Goal: Check status

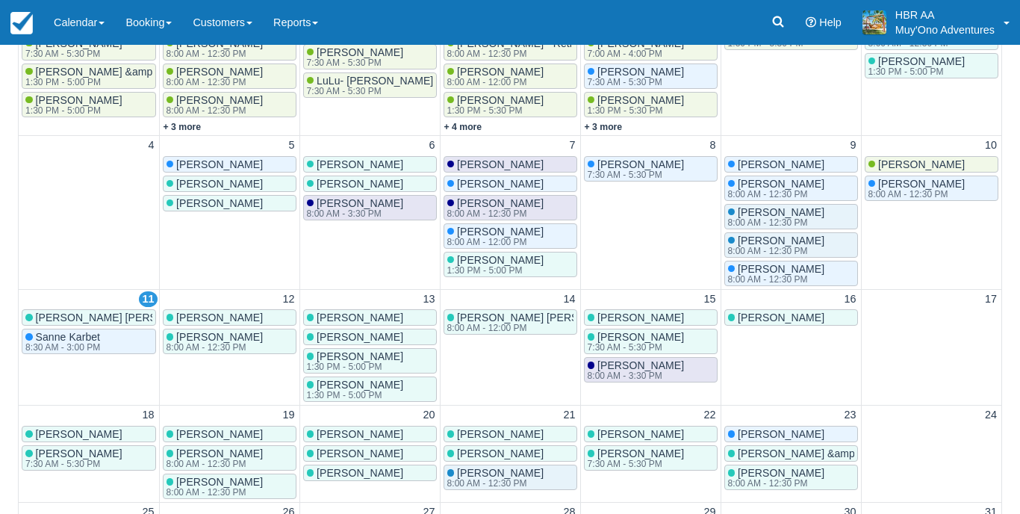
scroll to position [3, 0]
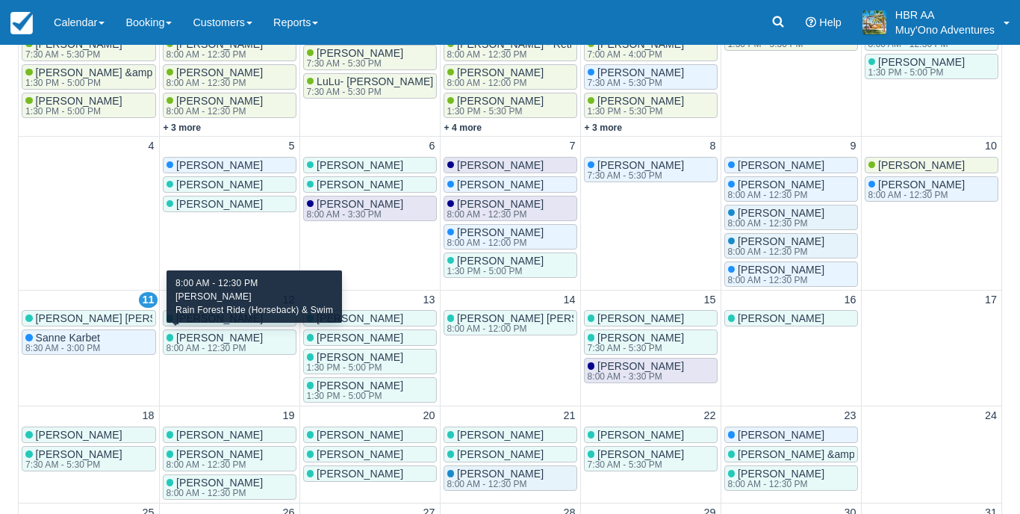
click at [240, 343] on div "8:00 AM - 12:30 PM" at bounding box center [213, 347] width 94 height 9
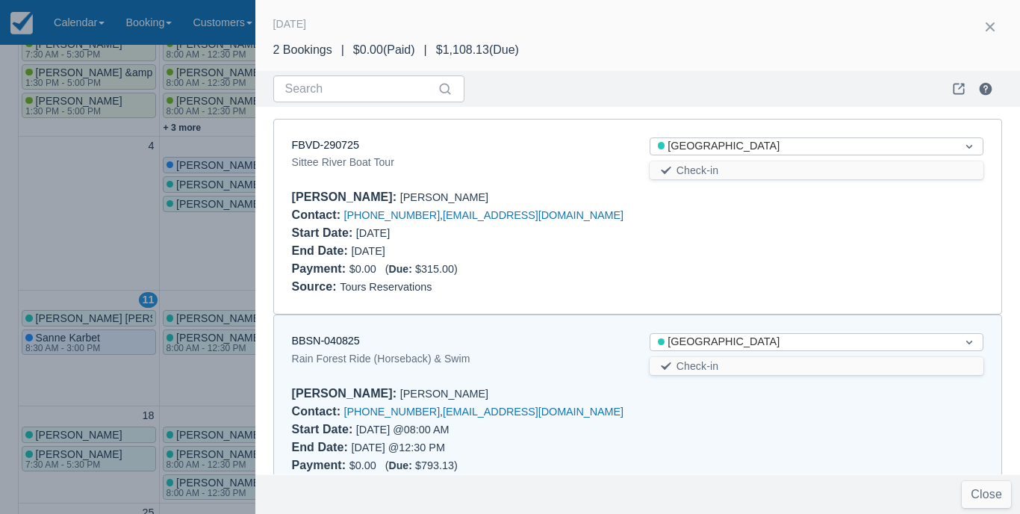
click at [240, 340] on div at bounding box center [510, 257] width 1020 height 514
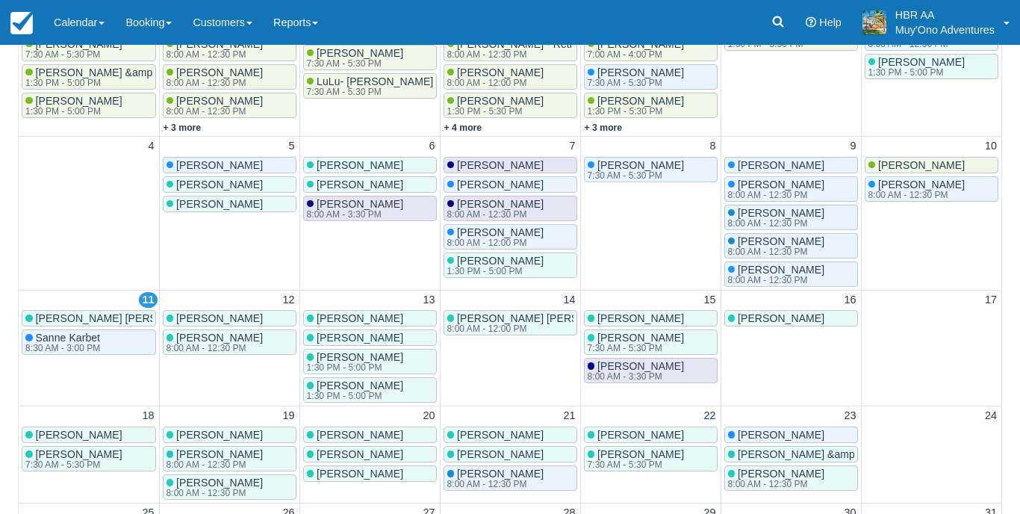
scroll to position [0, 0]
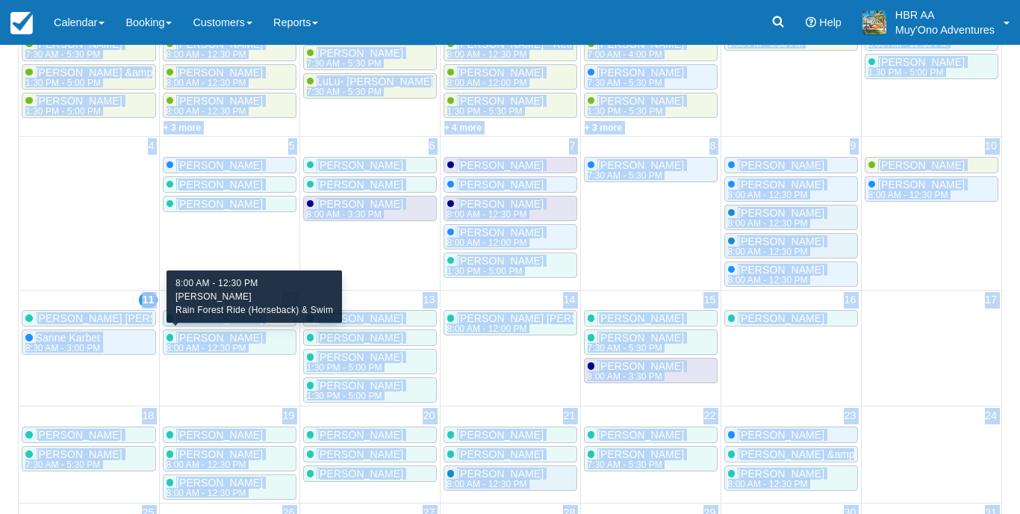
click at [198, 331] on span "[PERSON_NAME]" at bounding box center [219, 337] width 87 height 12
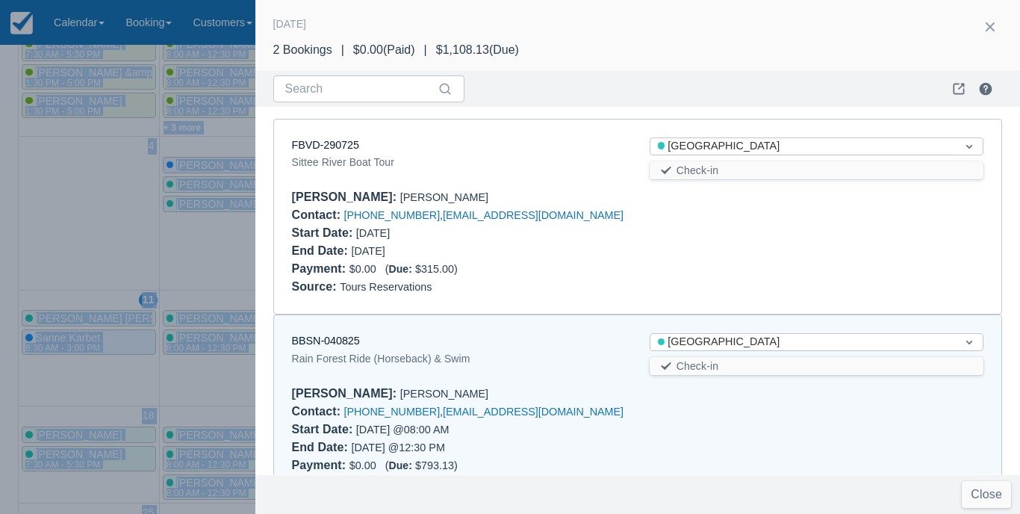
scroll to position [46, 0]
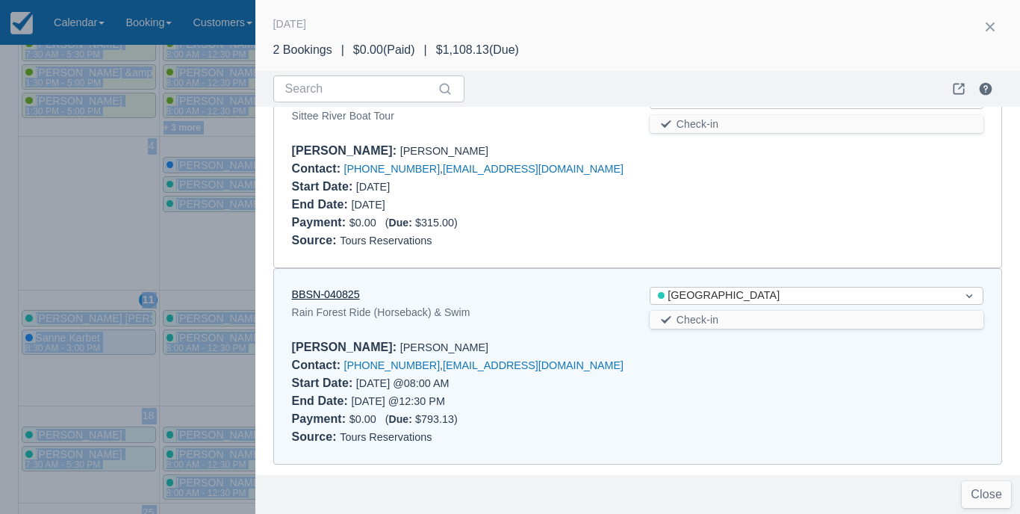
click at [322, 294] on link "BBSN-040825" at bounding box center [326, 294] width 68 height 12
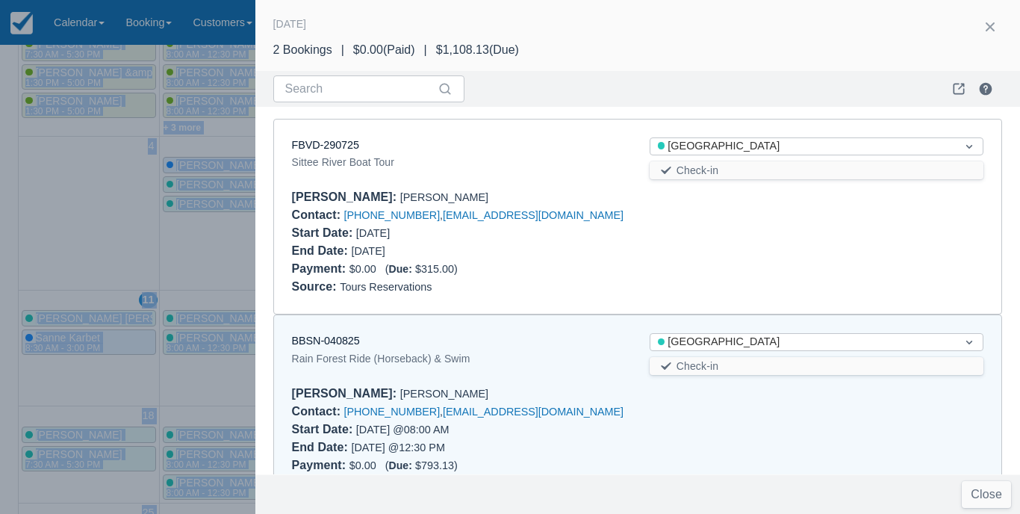
scroll to position [0, 0]
click at [993, 28] on button "button" at bounding box center [990, 27] width 24 height 24
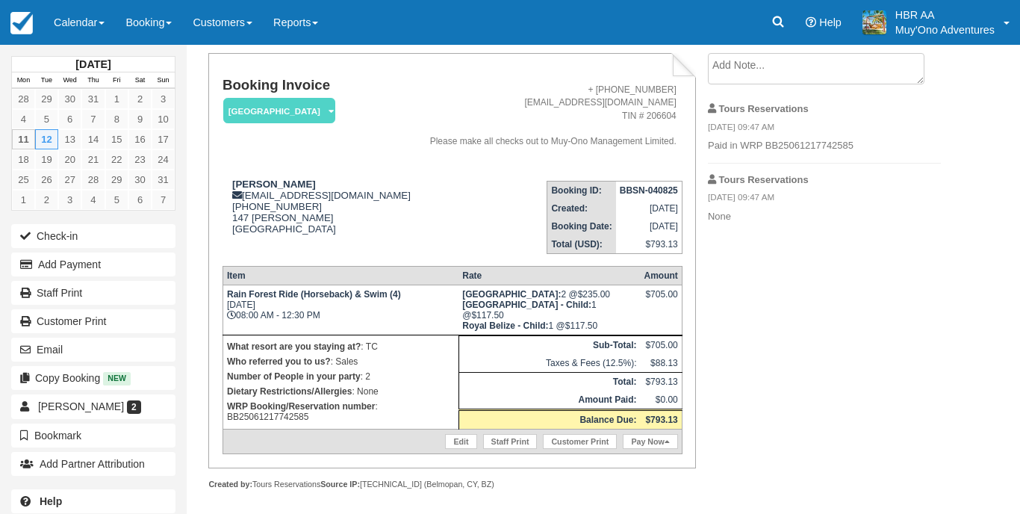
scroll to position [84, 0]
click at [439, 369] on p "Who referred you to us? : Sales" at bounding box center [341, 361] width 228 height 15
